Goal: Obtain resource: Download file/media

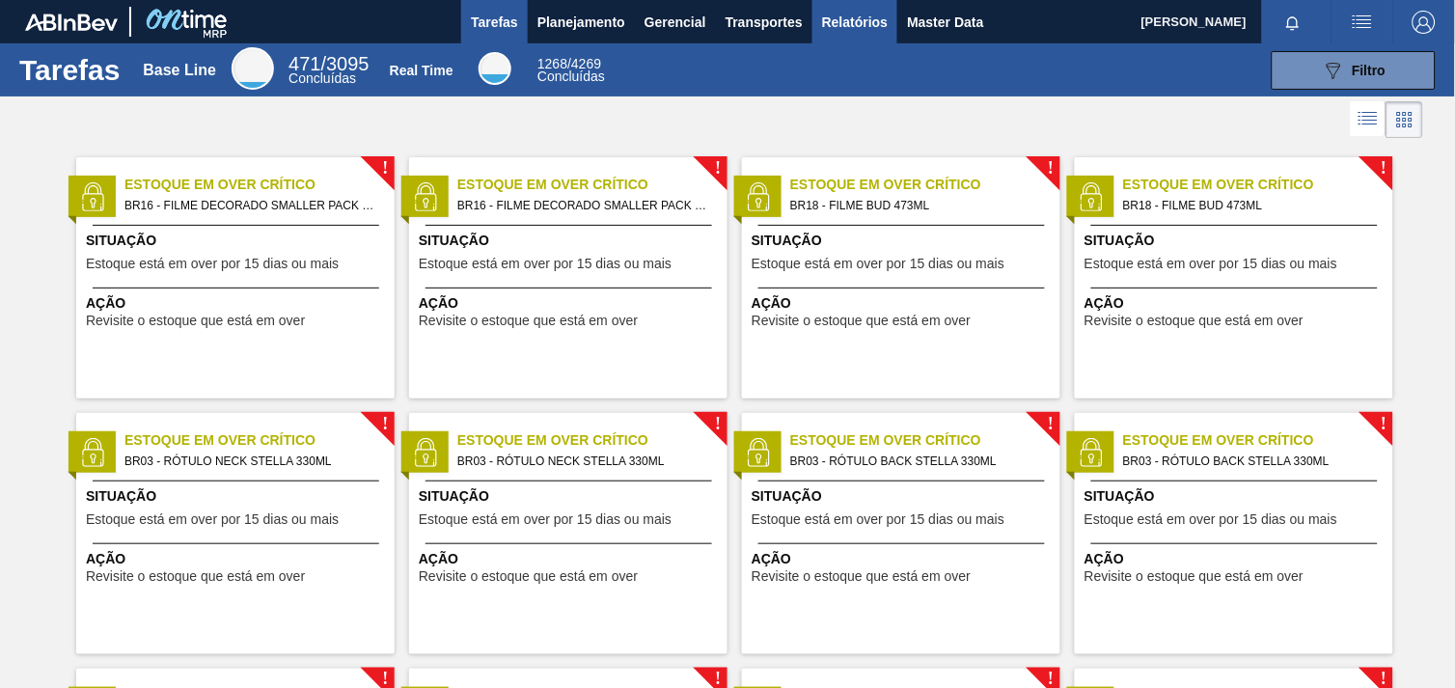
click at [839, 20] on span "Relatórios" at bounding box center [855, 22] width 66 height 23
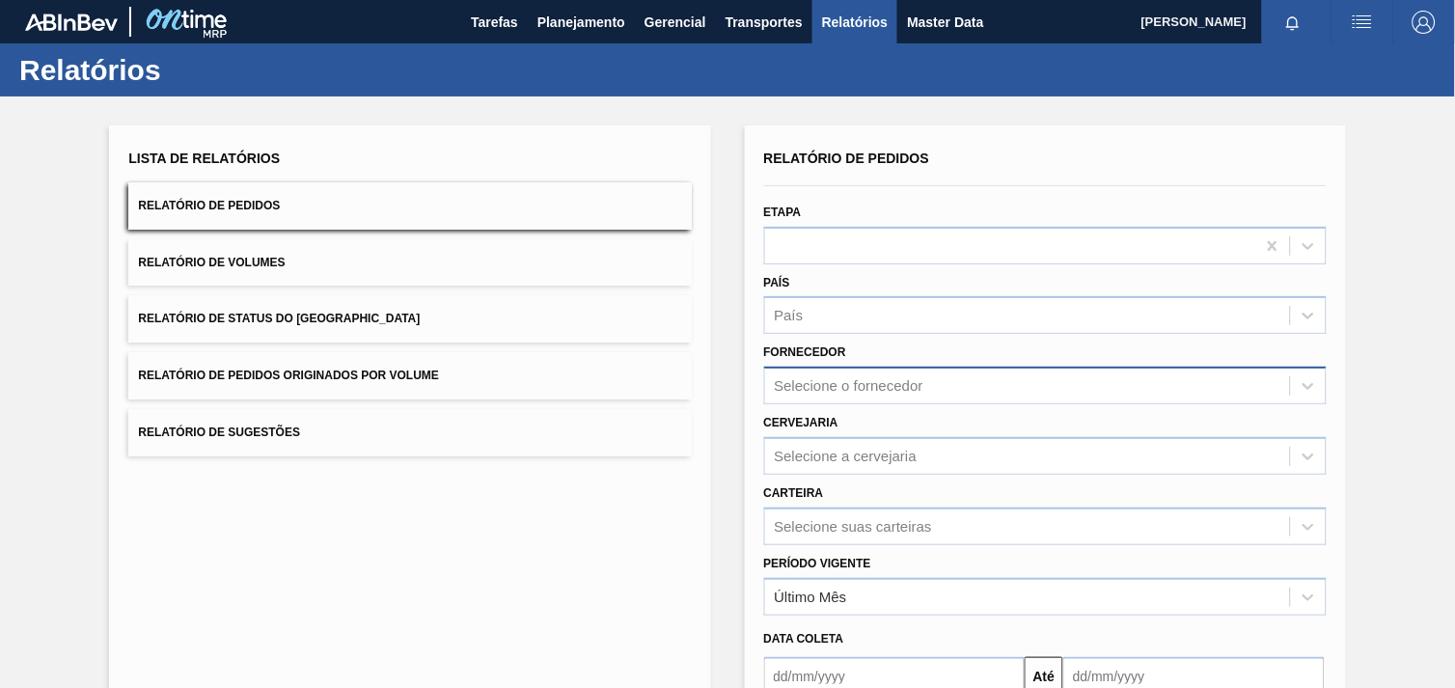
click at [919, 389] on div "Selecione o fornecedor" at bounding box center [1045, 386] width 562 height 38
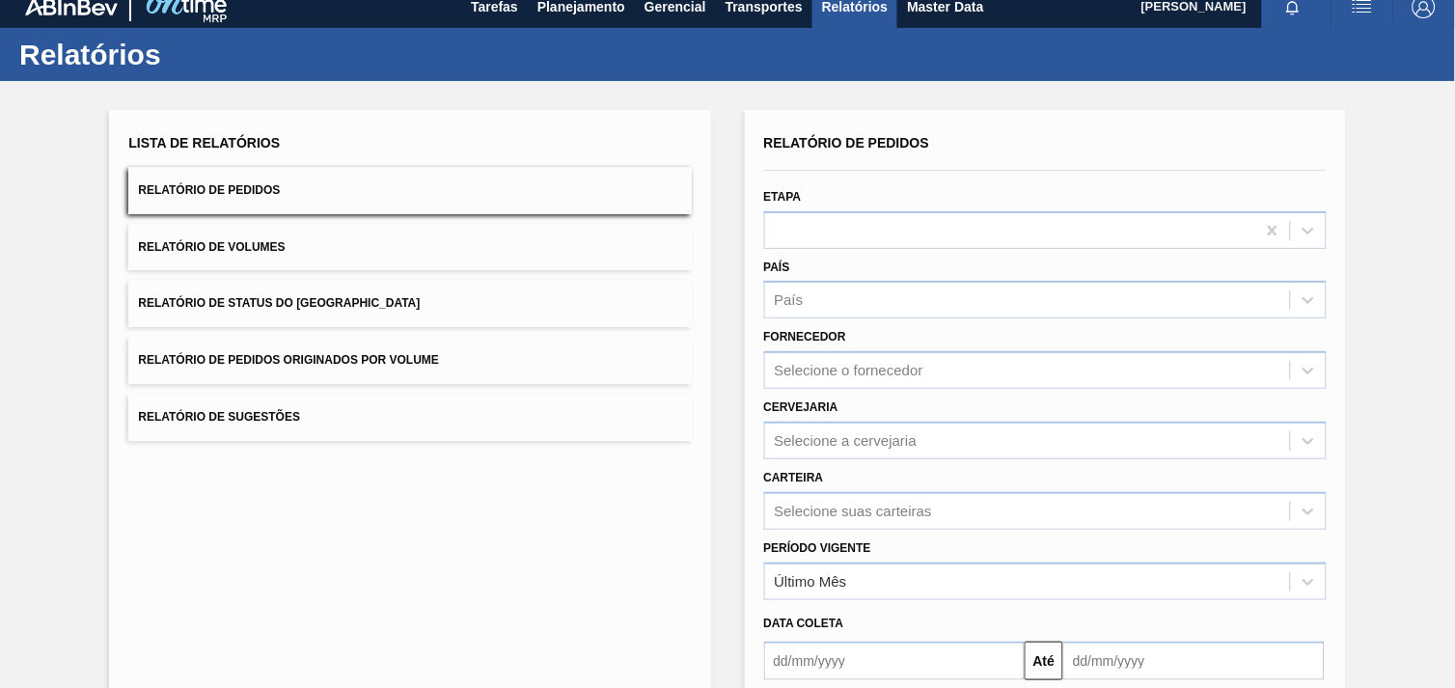
paste input "327858"
type input "327858"
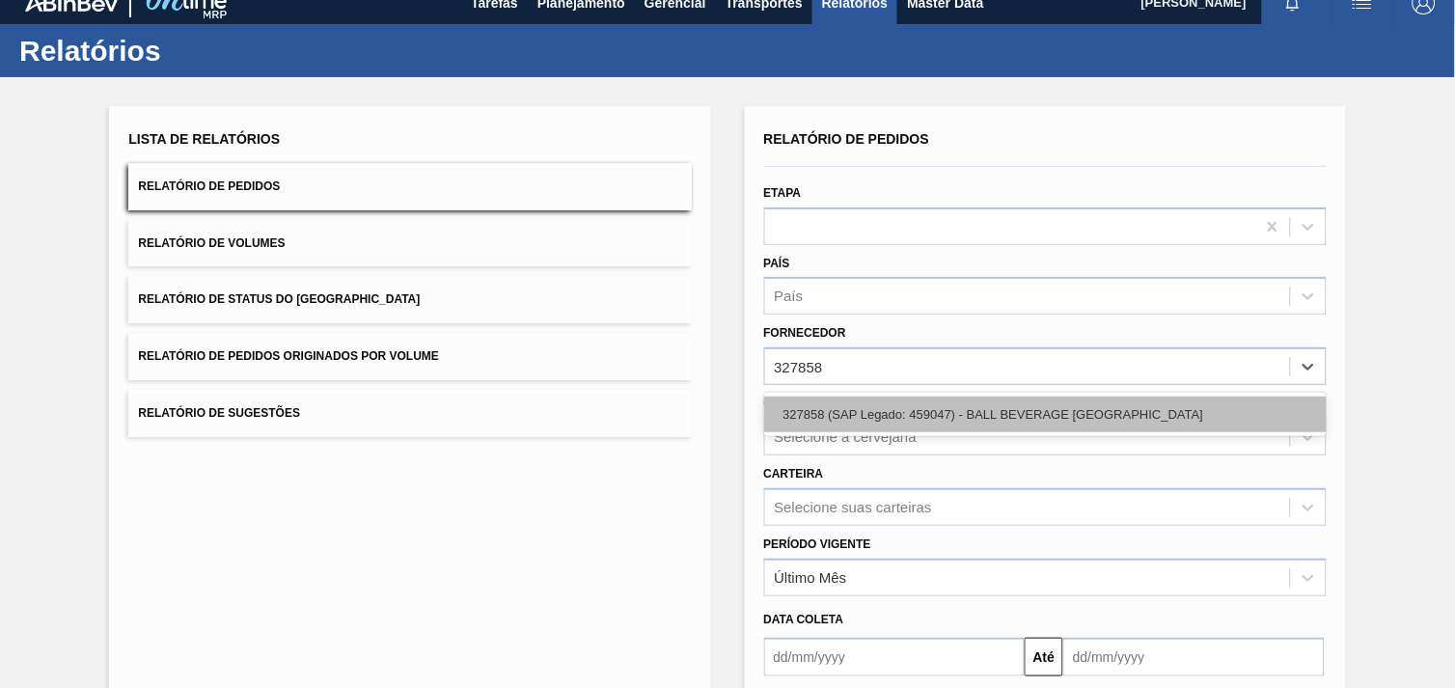
click at [909, 401] on div "327858 (SAP Legado: 459047) - BALL BEVERAGE [GEOGRAPHIC_DATA]" at bounding box center [1045, 414] width 562 height 36
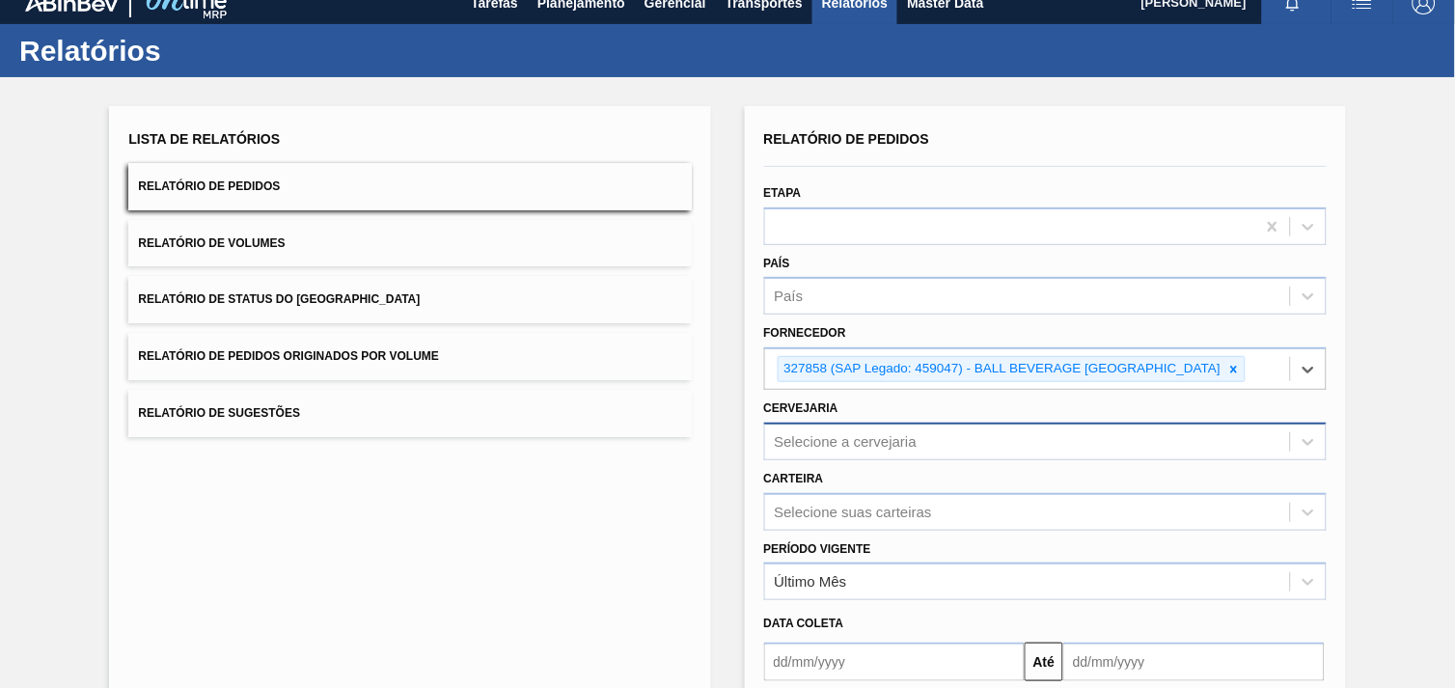
click at [912, 423] on div "Selecione a cervejaria" at bounding box center [1045, 442] width 562 height 38
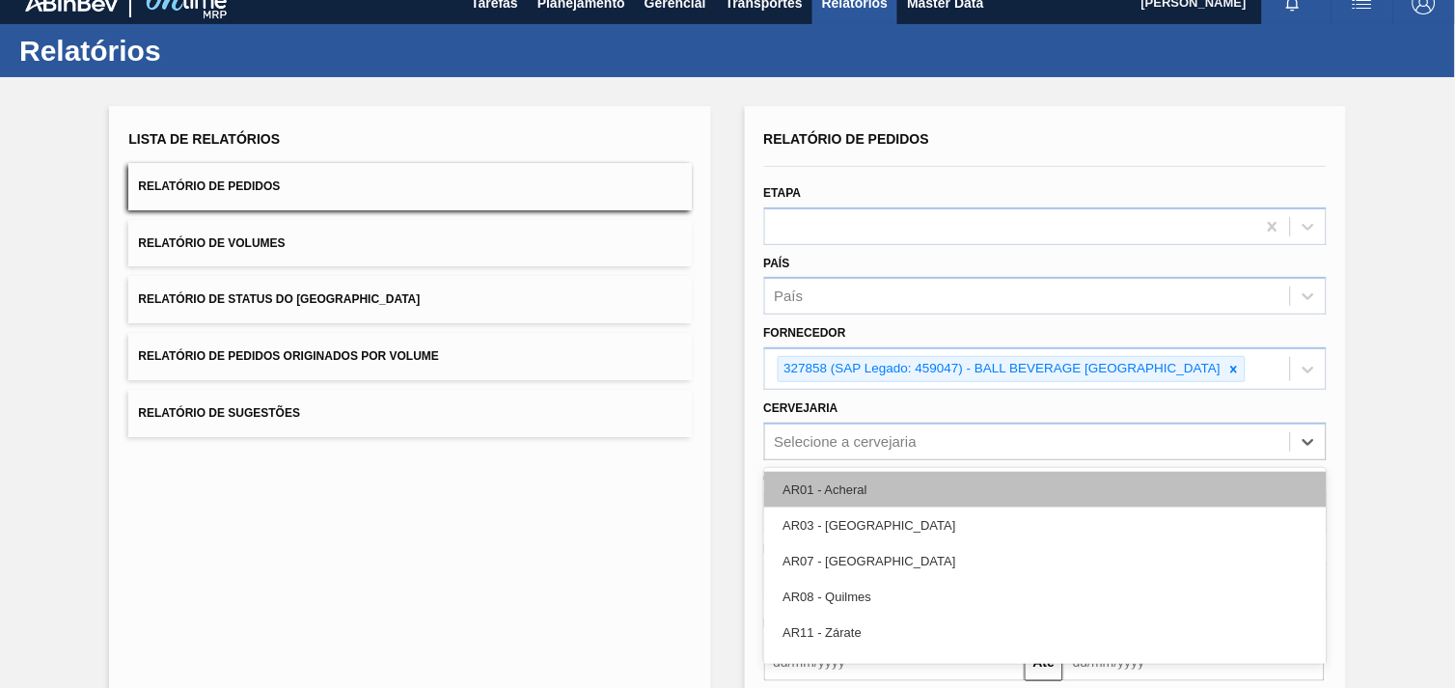
scroll to position [93, 0]
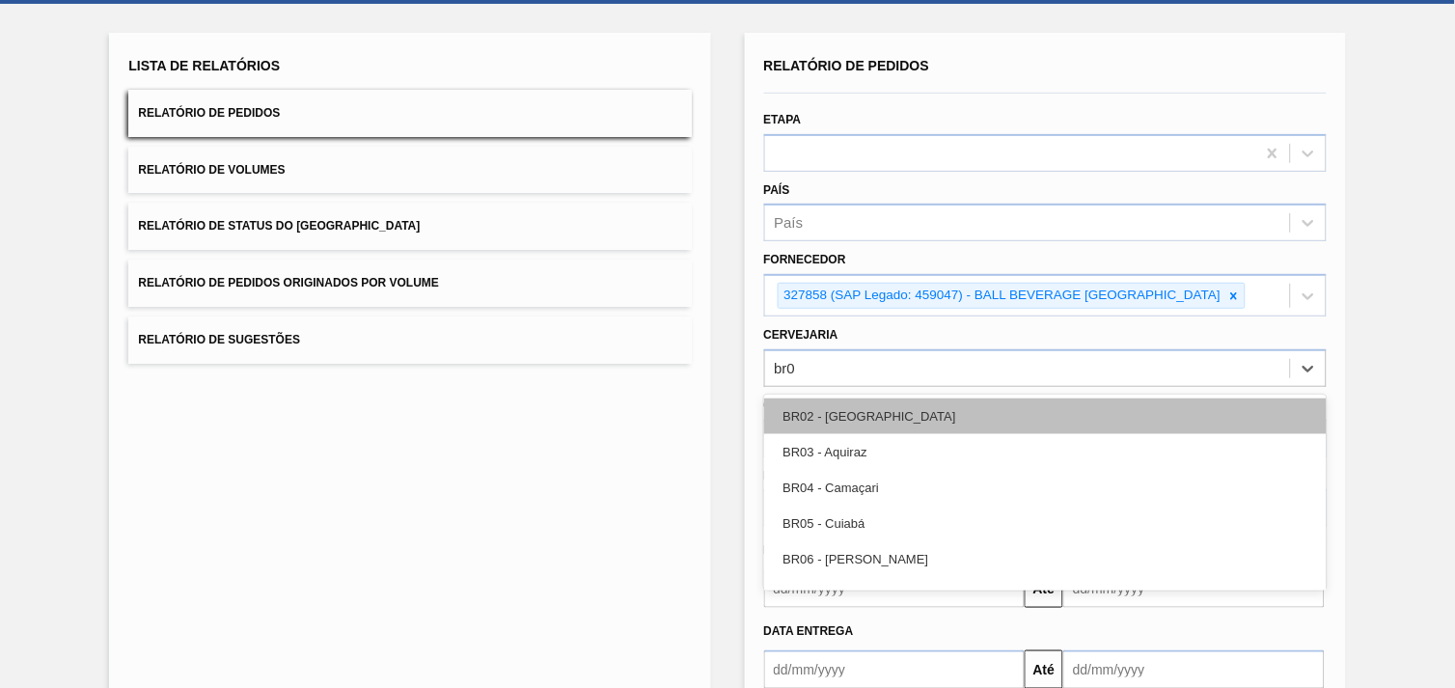
type input "br07"
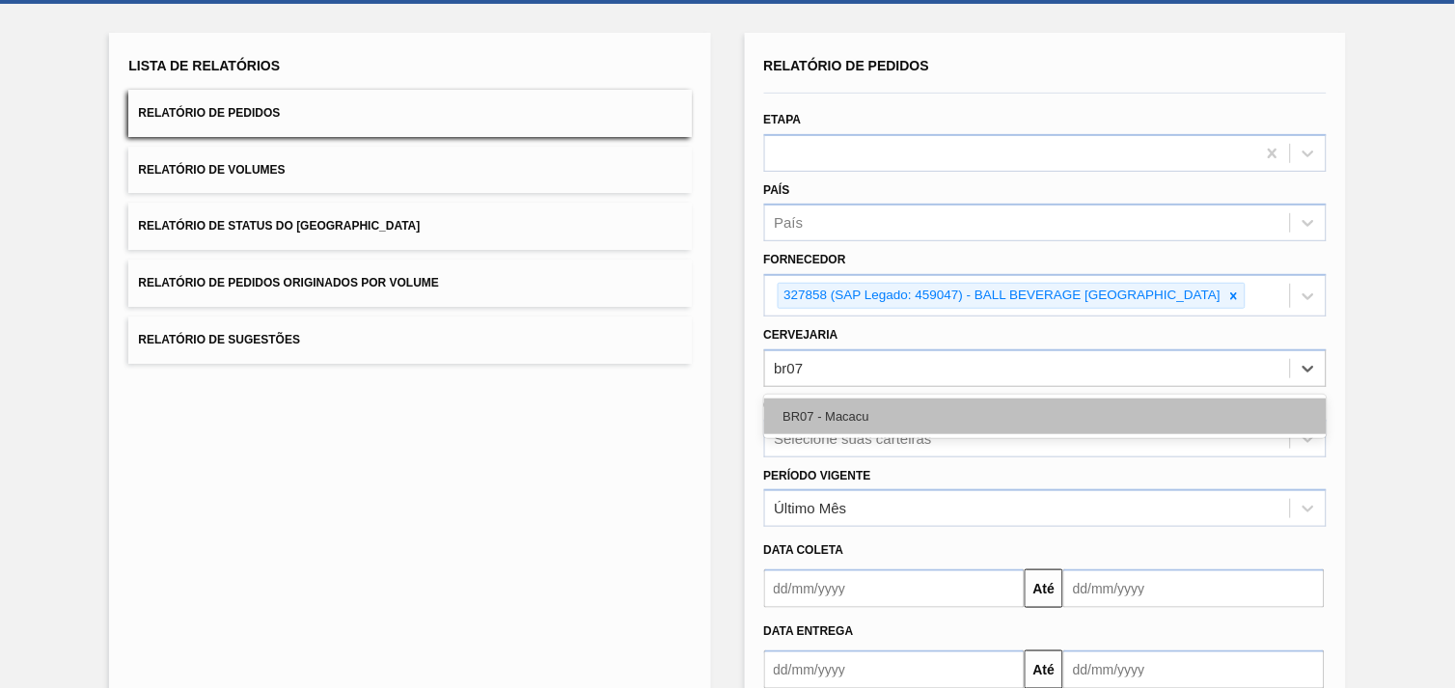
click at [916, 418] on div "BR07 - Macacu" at bounding box center [1045, 416] width 562 height 36
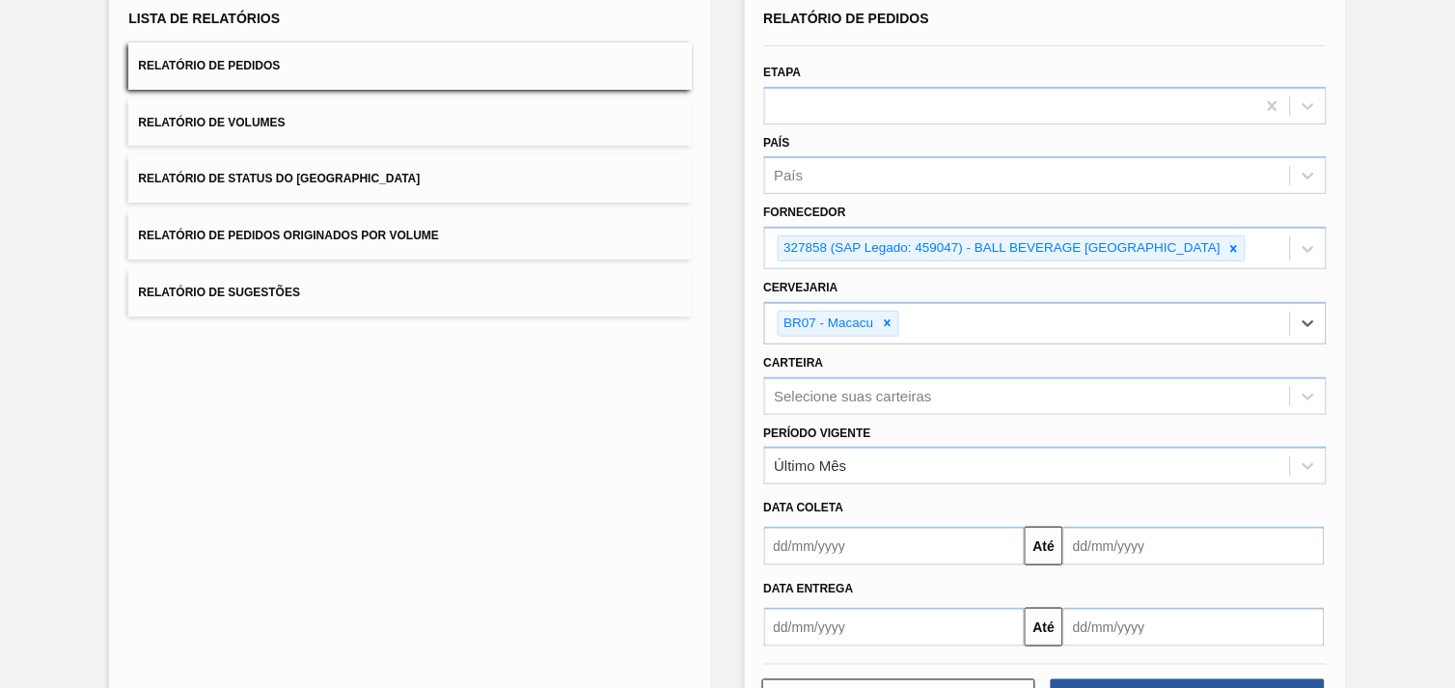
scroll to position [209, 0]
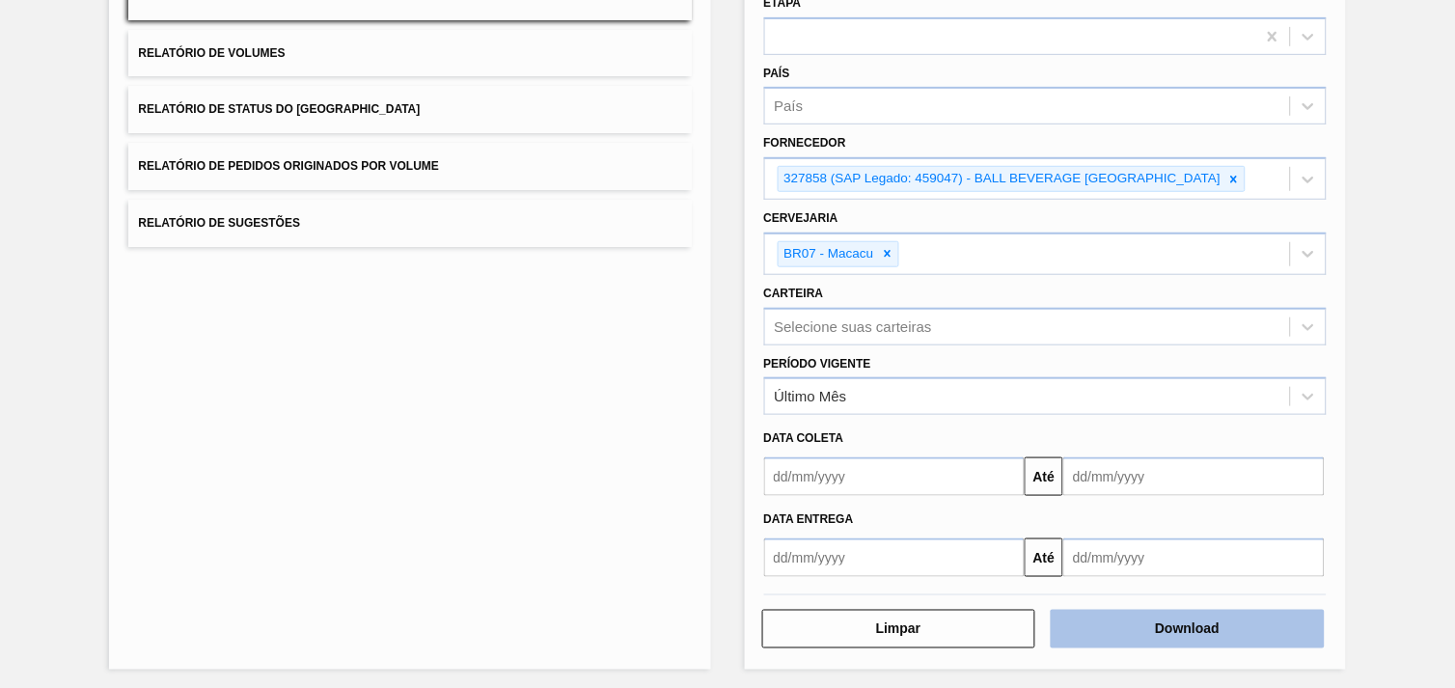
click at [1275, 620] on button "Download" at bounding box center [1188, 629] width 274 height 39
